Goal: Information Seeking & Learning: Learn about a topic

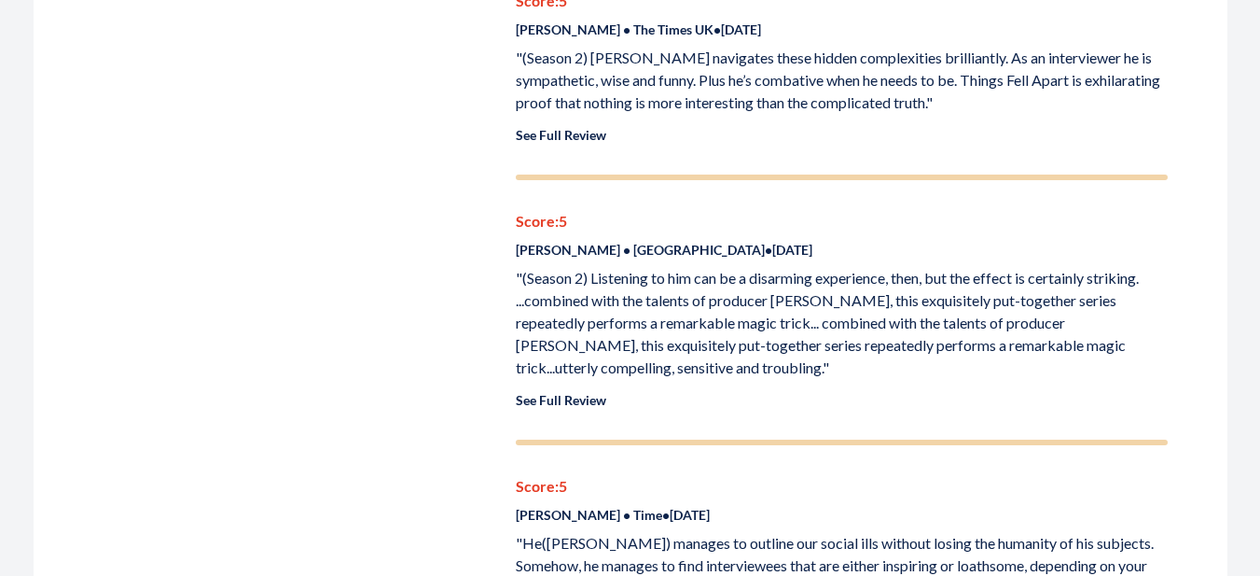
scroll to position [2239, 0]
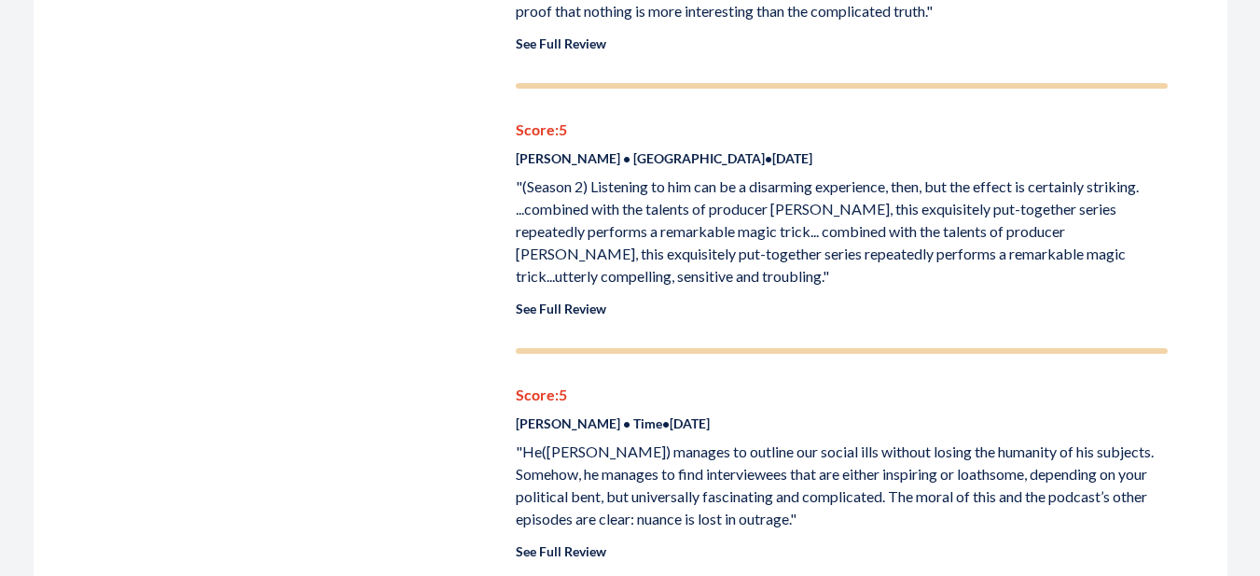
click at [585, 300] on link "See Full Review" at bounding box center [561, 308] width 90 height 16
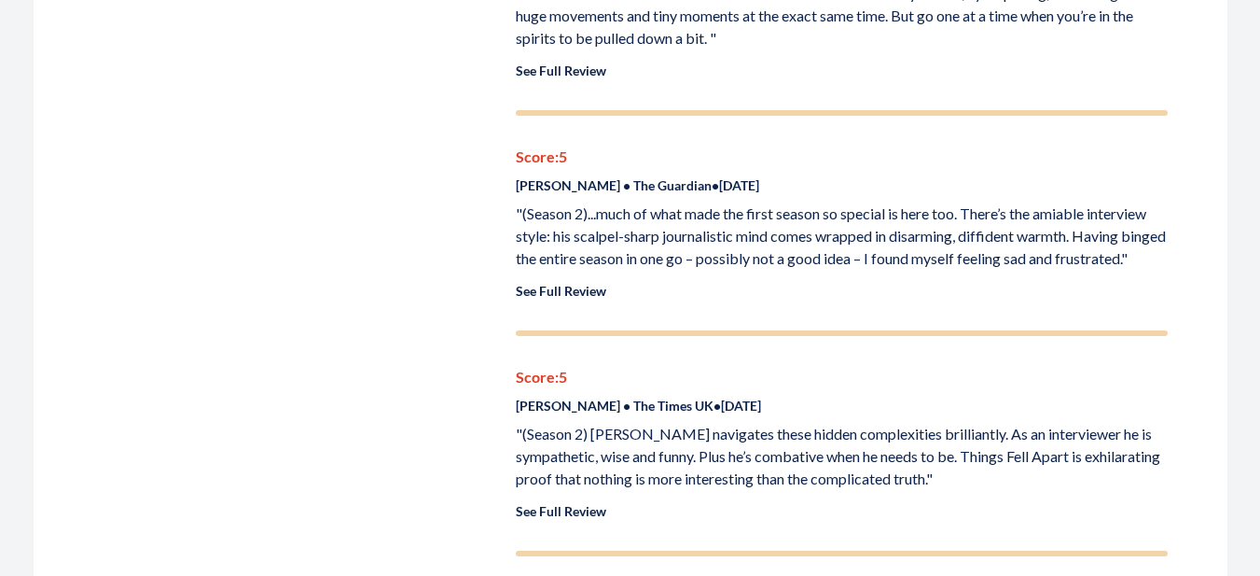
scroll to position [1586, 0]
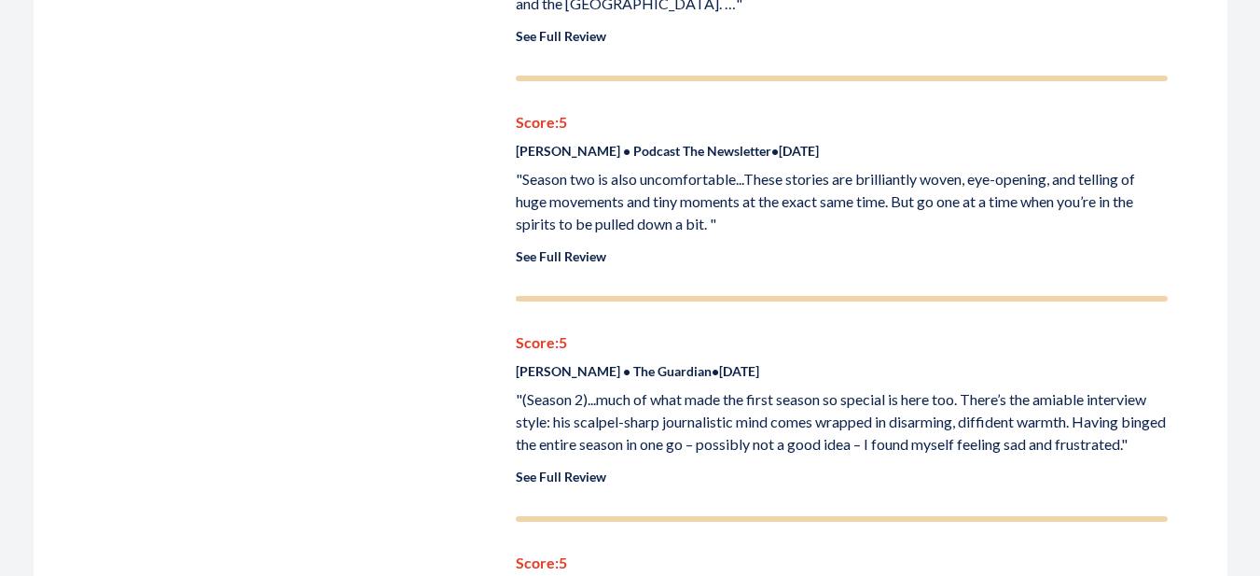
click at [581, 468] on link "See Full Review" at bounding box center [561, 476] width 90 height 16
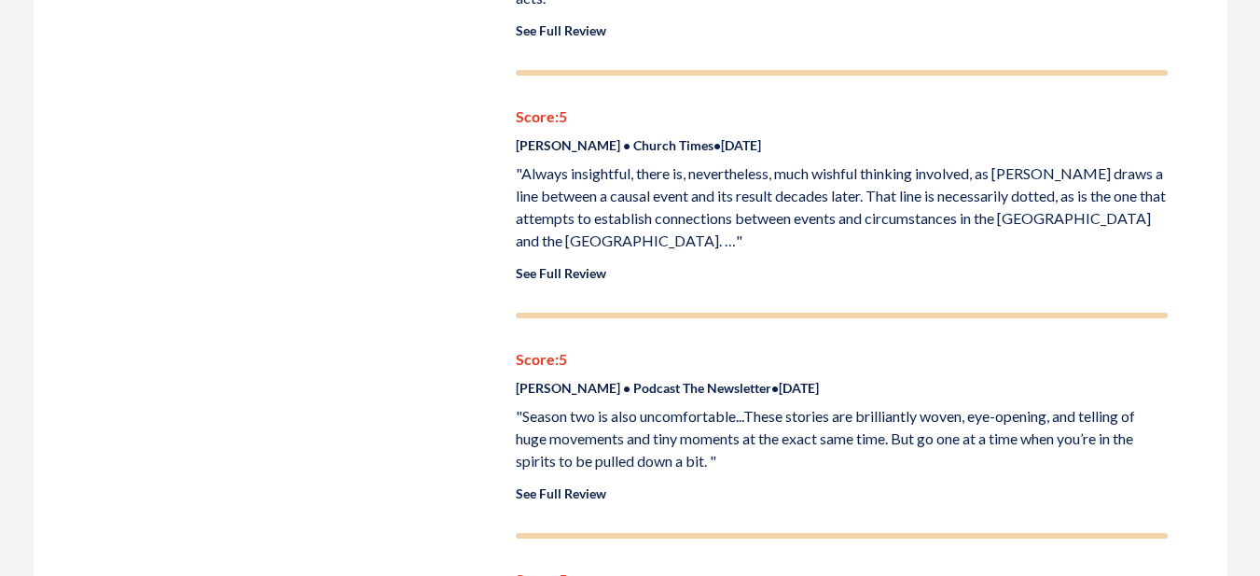
scroll to position [1306, 0]
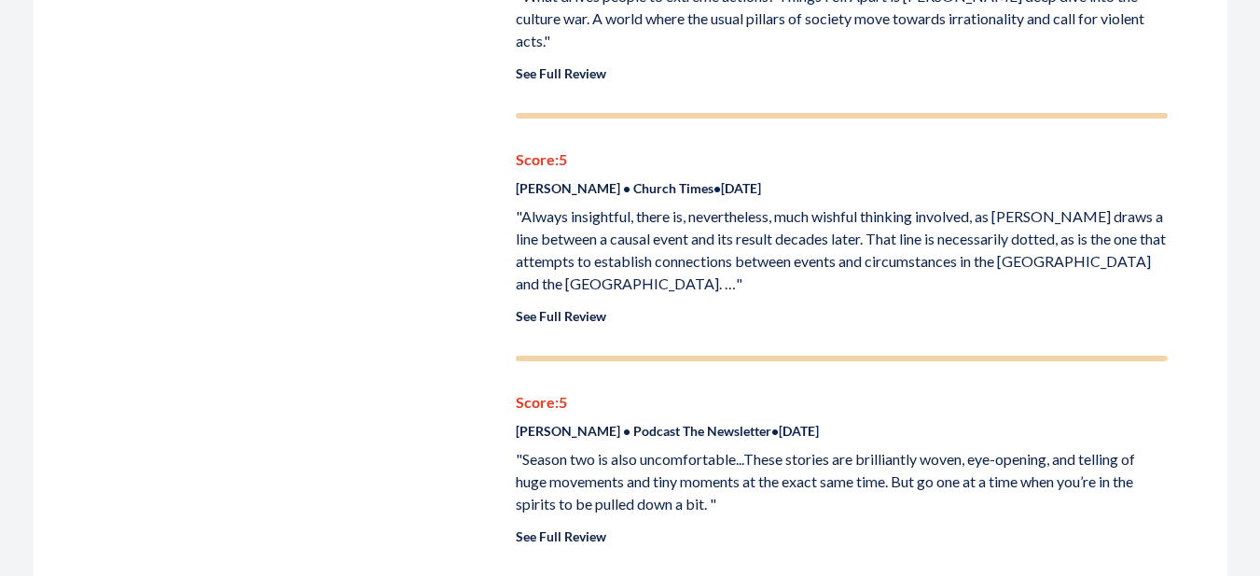
click at [586, 306] on p "See Full Review" at bounding box center [842, 316] width 652 height 20
click at [588, 308] on link "See Full Review" at bounding box center [561, 316] width 90 height 16
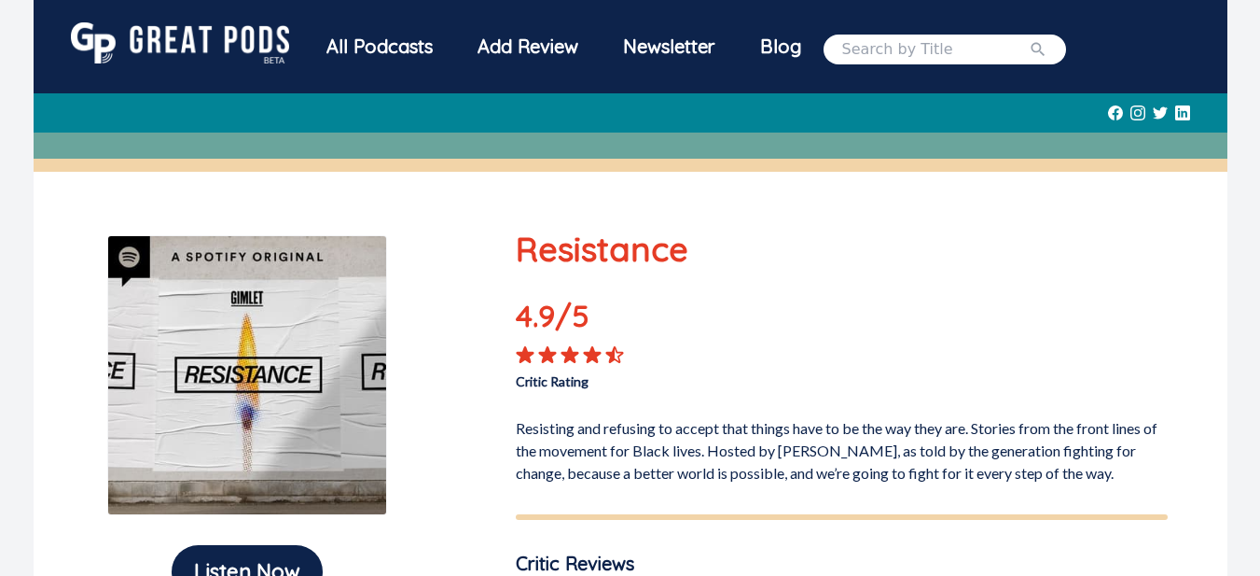
scroll to position [682, 0]
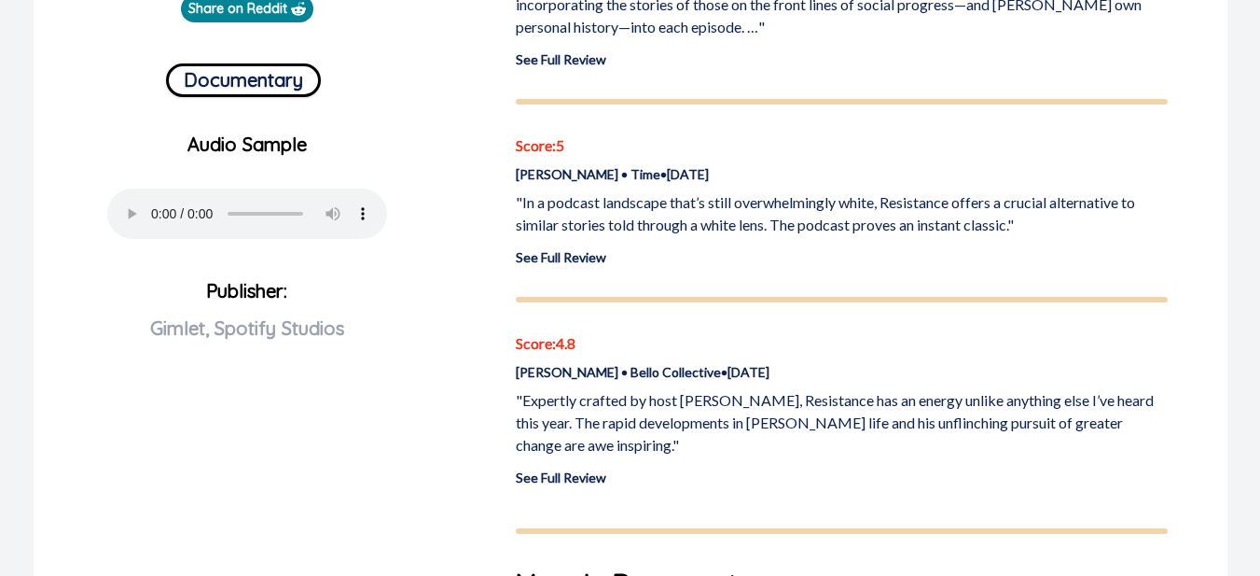
click at [562, 261] on link "See Full Review" at bounding box center [561, 257] width 90 height 16
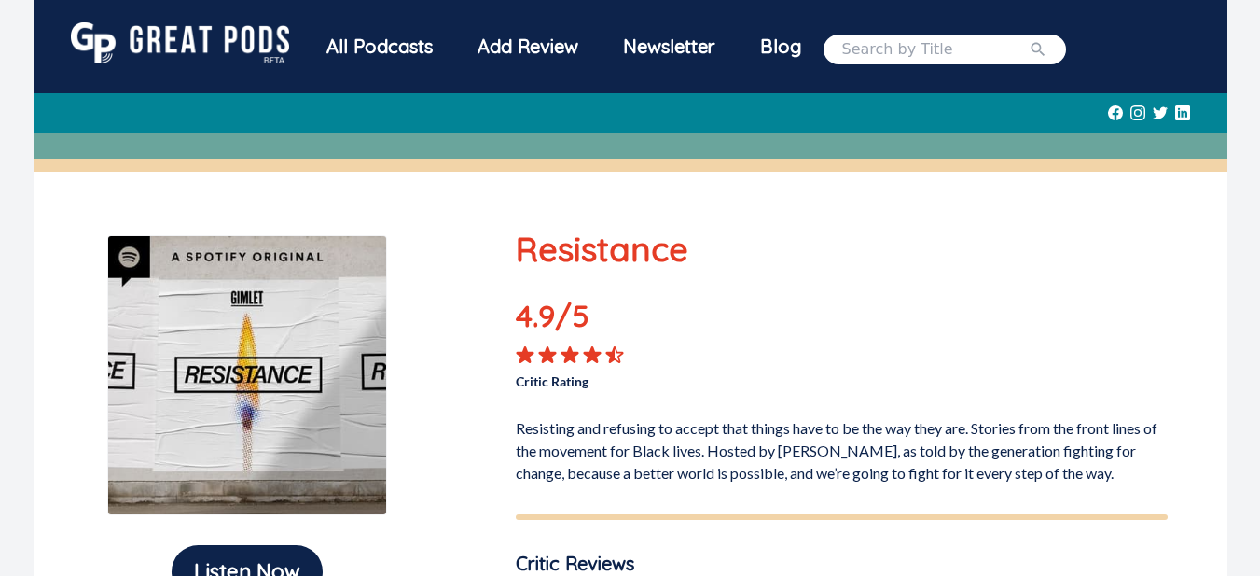
scroll to position [588, 0]
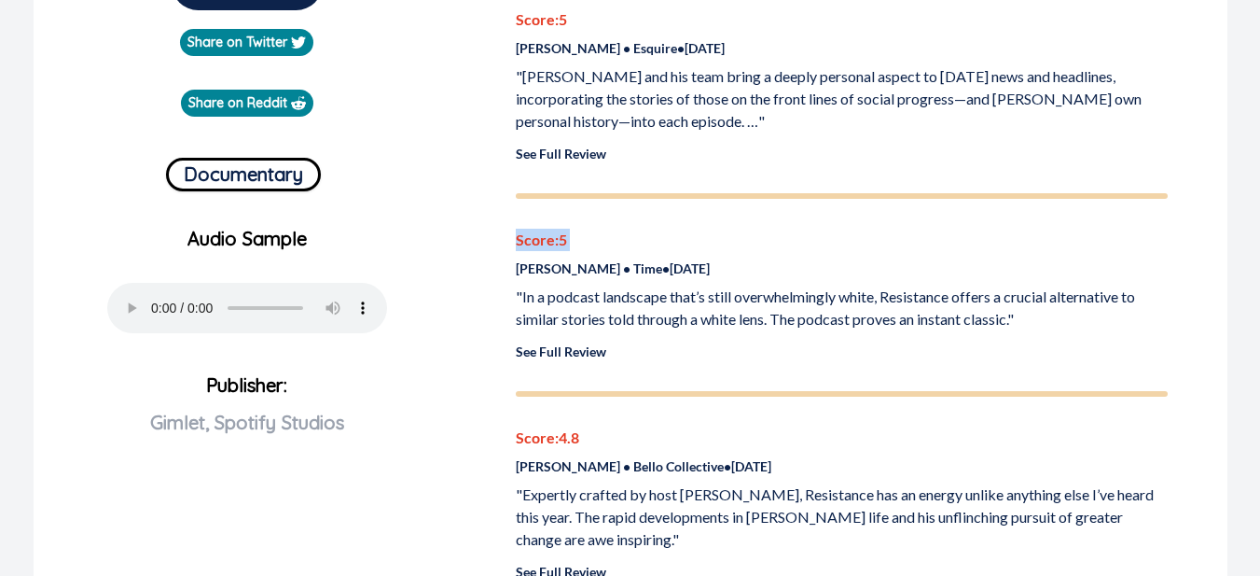
drag, startPoint x: 640, startPoint y: 370, endPoint x: 512, endPoint y: 275, distance: 159.3
click at [512, 275] on div "Resistance 4.9 /5 Critic Rating Resisting and refusing to accept that things ha…" at bounding box center [841, 316] width 697 height 1360
drag, startPoint x: 512, startPoint y: 275, endPoint x: 588, endPoint y: 353, distance: 108.2
click at [588, 353] on link "See Full Review" at bounding box center [561, 351] width 90 height 16
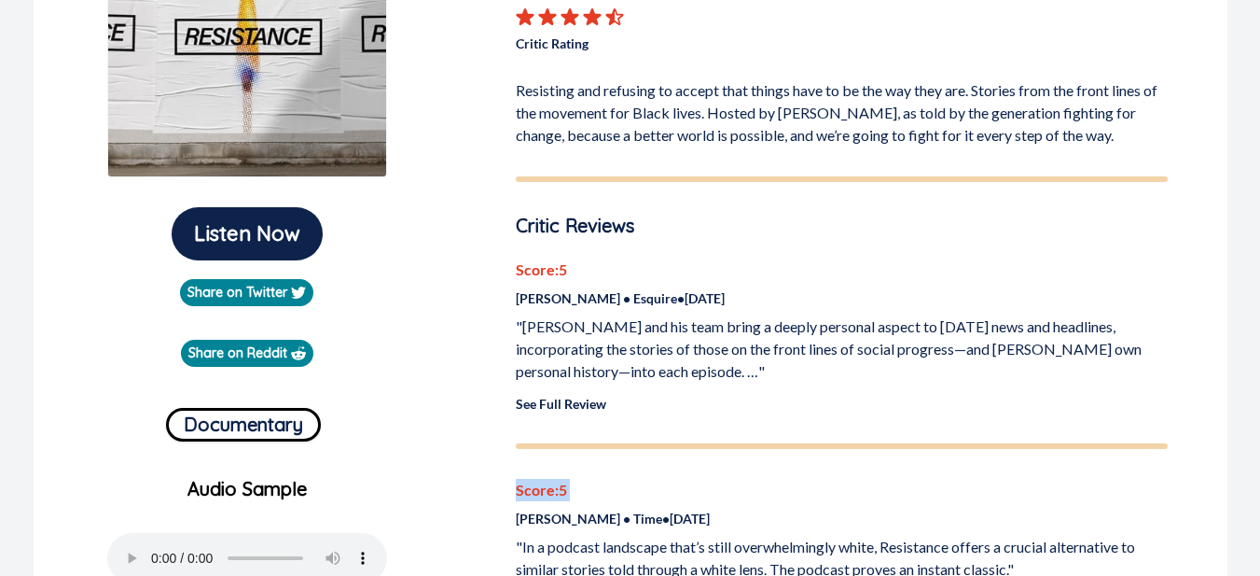
scroll to position [215, 0]
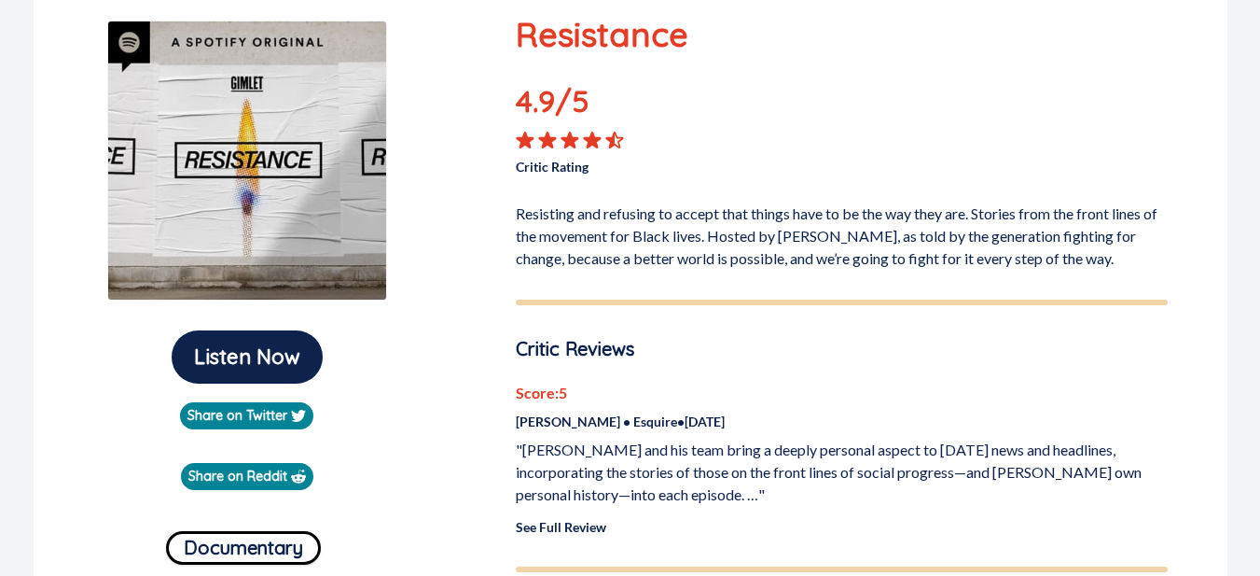
click at [579, 534] on link "See Full Review" at bounding box center [561, 527] width 90 height 16
